Goal: Transaction & Acquisition: Purchase product/service

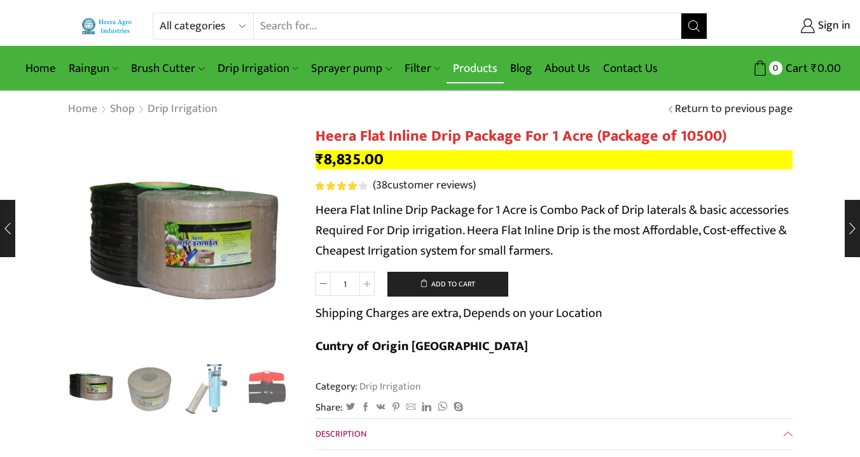
click at [485, 73] on link "Products" at bounding box center [475, 68] width 57 height 30
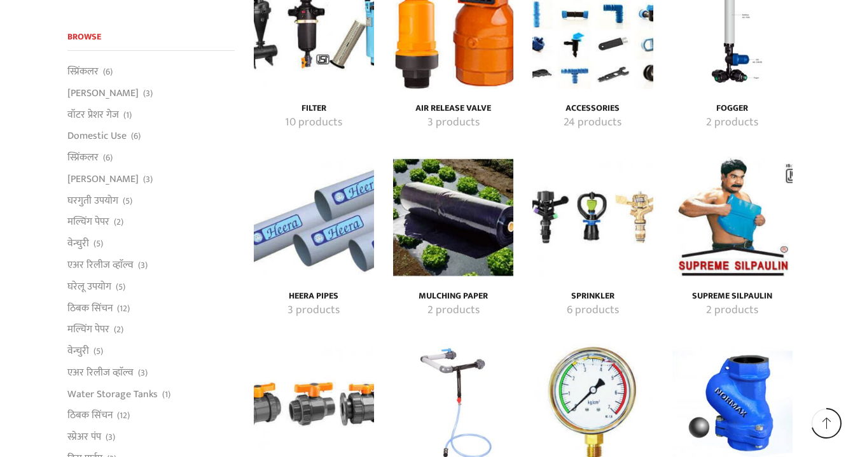
scroll to position [2262, 0]
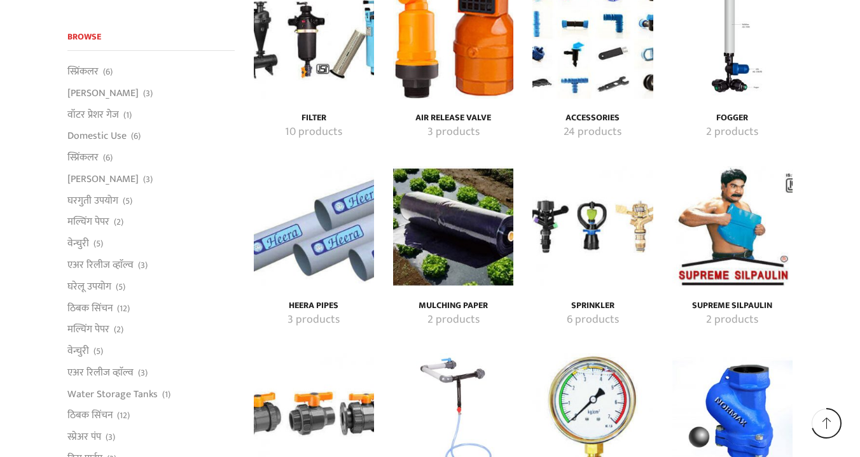
click at [457, 221] on img "Visit product category Mulching Paper" at bounding box center [453, 226] width 120 height 120
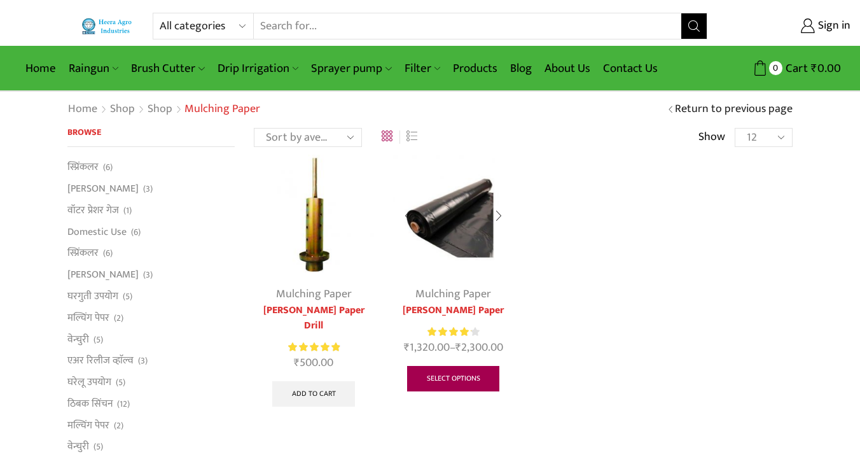
click at [446, 374] on link "Select options" at bounding box center [453, 378] width 93 height 25
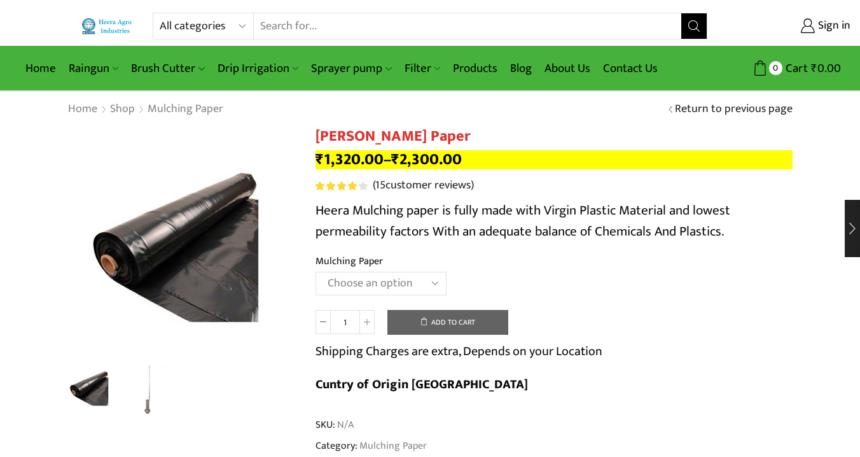
click at [433, 280] on select "Choose an option 1000 X 20 X 400 1000 X 25 X 400 1000 X 30 X 400 750 X 20 X 400…" at bounding box center [381, 284] width 131 height 24
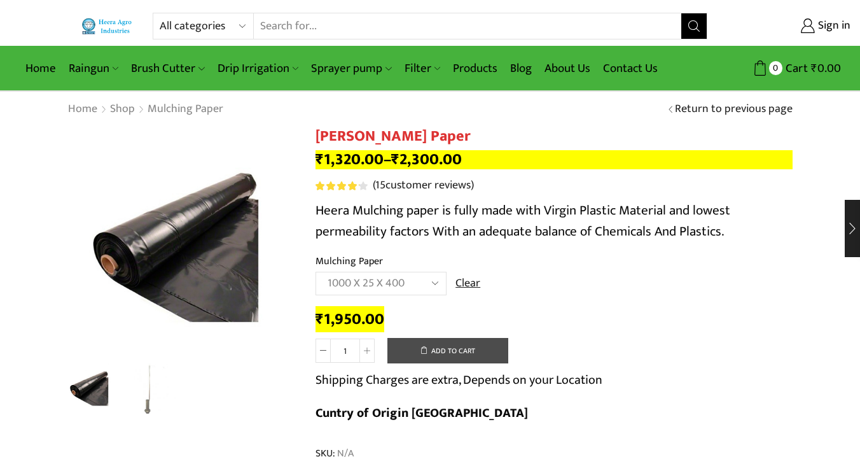
click at [671, 323] on div "₹ 1,950.00" at bounding box center [554, 320] width 477 height 20
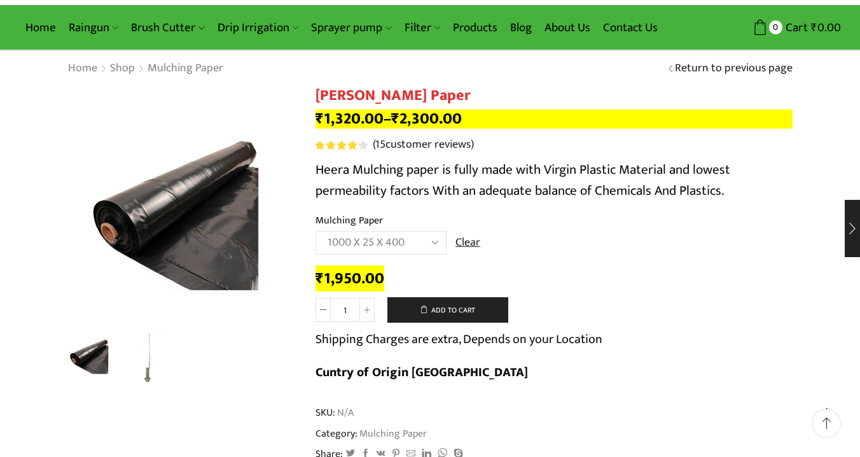
scroll to position [17, 0]
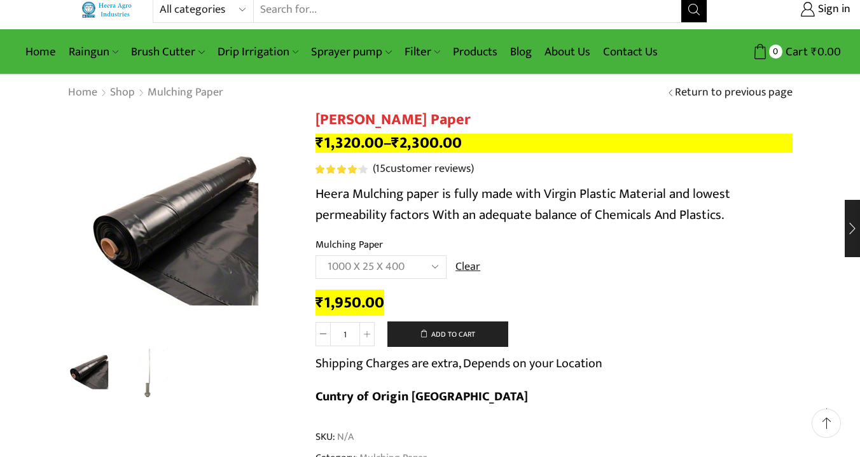
click at [437, 269] on select "Choose an option 1000 X 20 X 400 1000 X 25 X 400 1000 X 30 X 400 750 X 20 X 400…" at bounding box center [381, 267] width 131 height 24
select select "750-x-20-x-400"
